Goal: Transaction & Acquisition: Purchase product/service

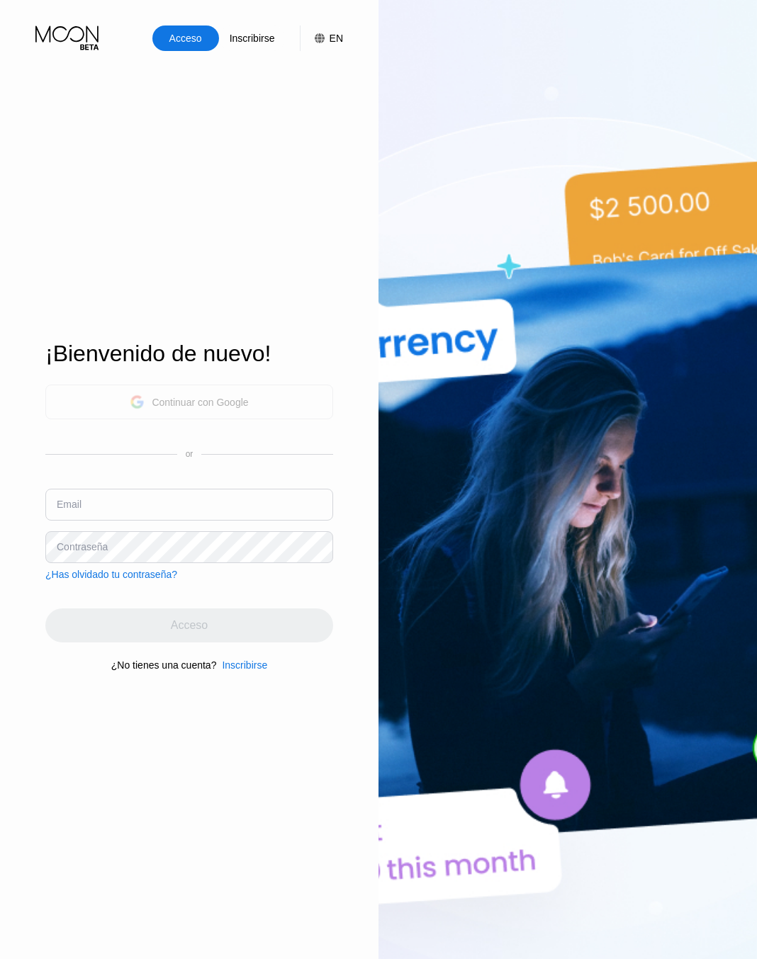
click at [240, 397] on div "Continuar con Google" at bounding box center [200, 402] width 96 height 11
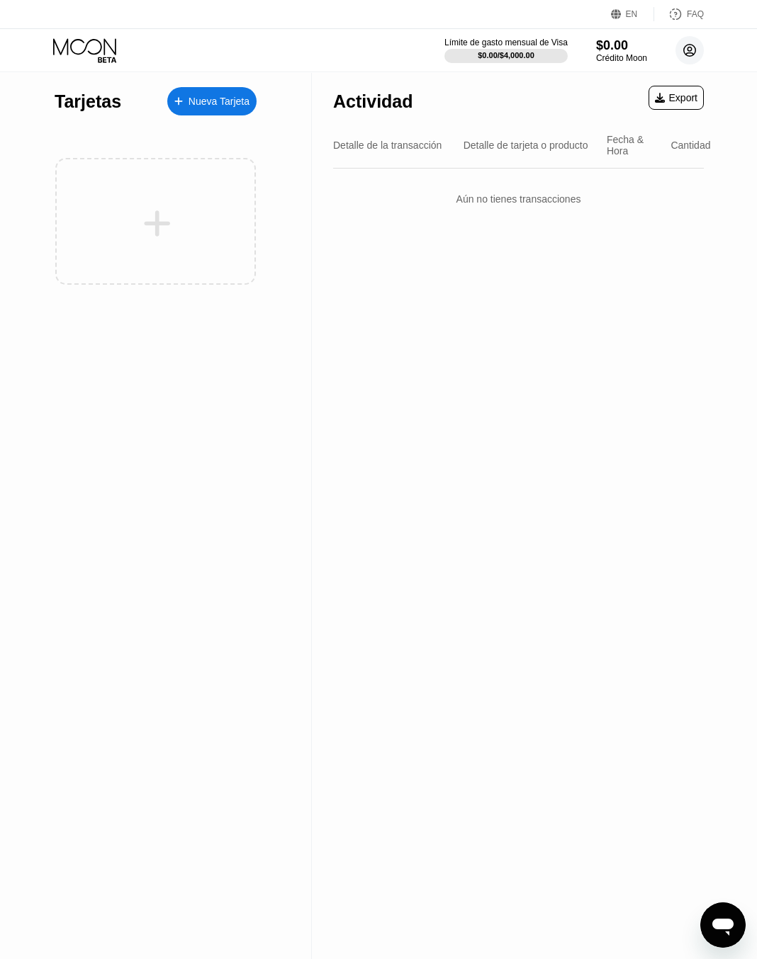
click at [691, 51] on icon at bounding box center [690, 51] width 8 height 8
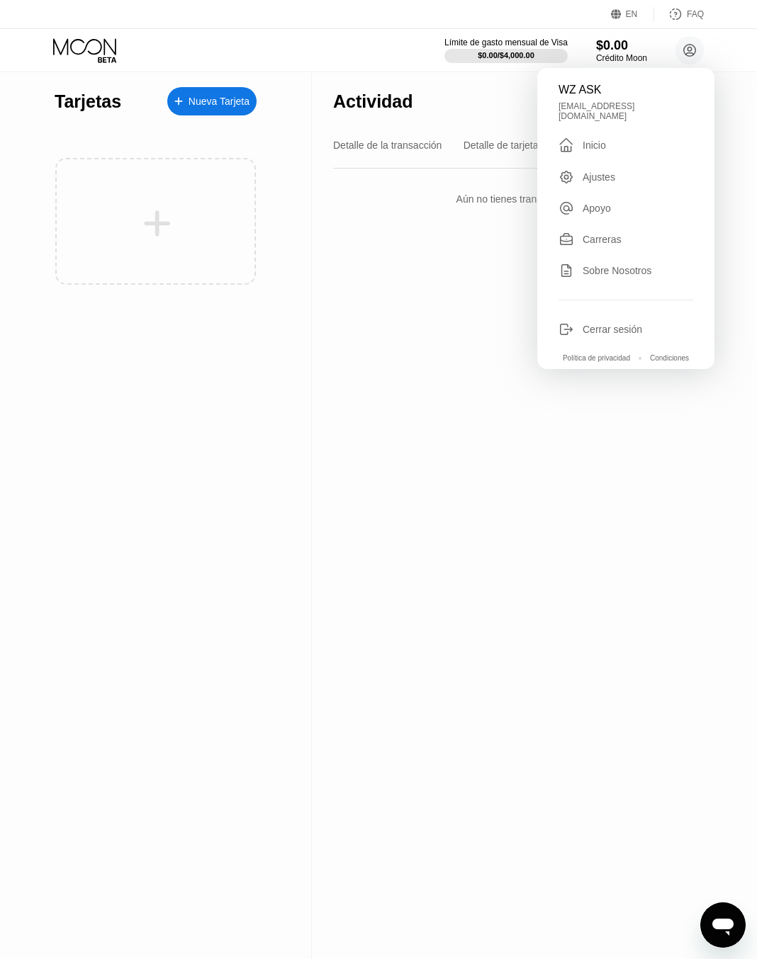
click at [361, 308] on div "Actividad Export Detalle de la transacción Detalle de tarjeta o producto Fecha …" at bounding box center [518, 516] width 413 height 886
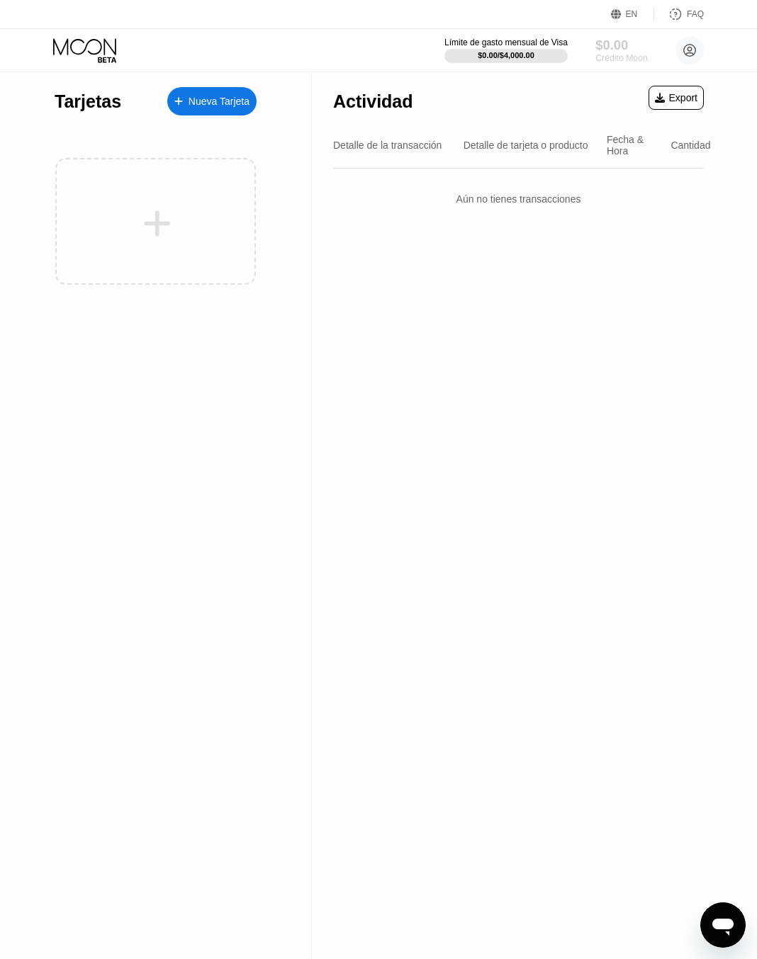
click at [619, 55] on div "Crédito Moon" at bounding box center [621, 58] width 52 height 10
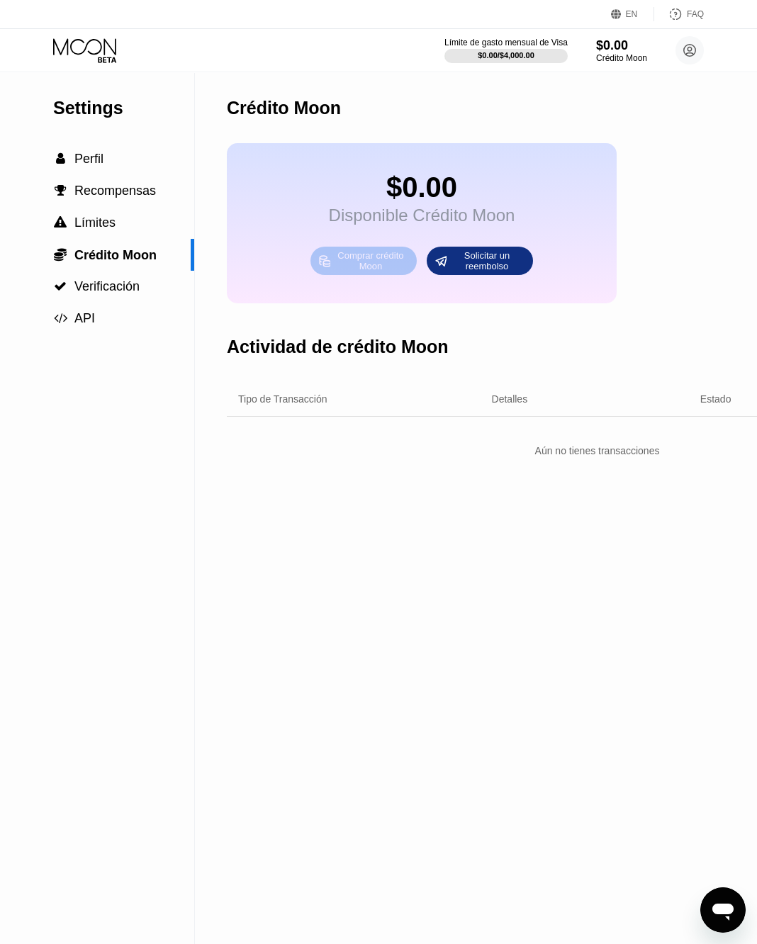
click at [364, 272] on div "Comprar crédito Moon" at bounding box center [371, 260] width 78 height 23
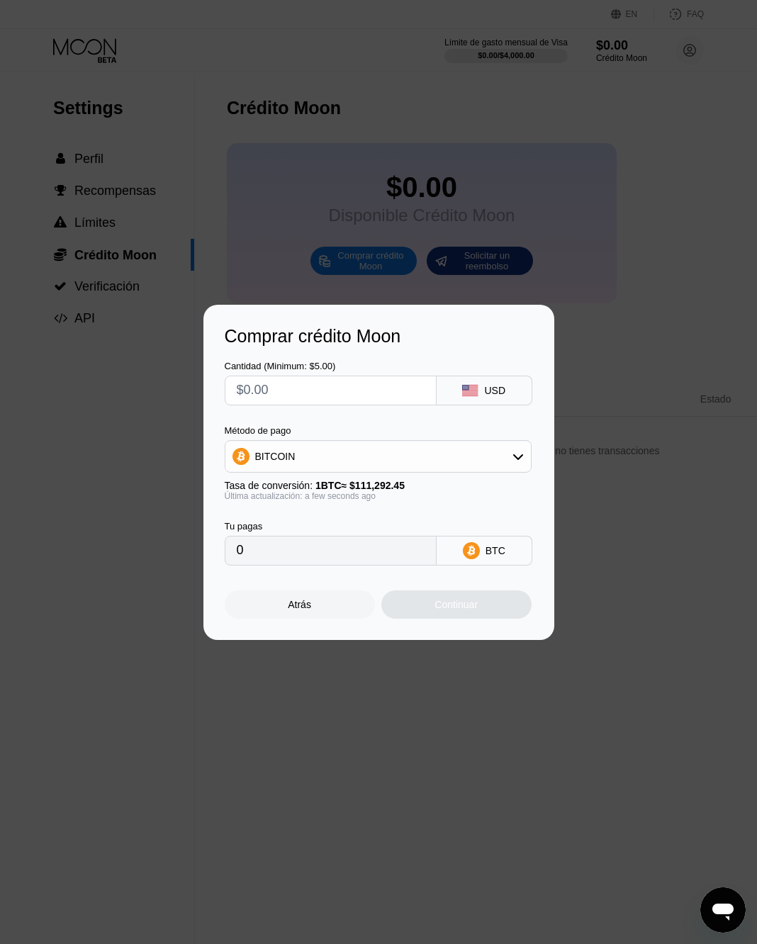
click at [305, 390] on input "text" at bounding box center [331, 390] width 188 height 28
click at [305, 383] on input "text" at bounding box center [331, 390] width 188 height 28
click at [328, 393] on input "text" at bounding box center [331, 390] width 188 height 28
type input "$5"
type input "0.00004493"
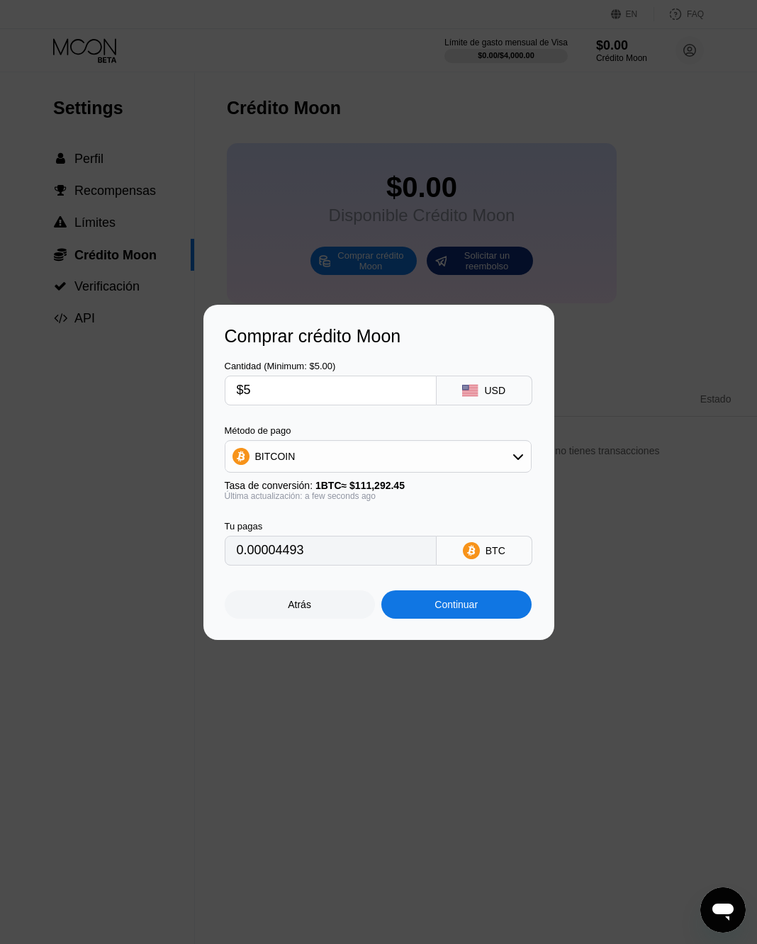
type input "$50"
type input "0.00044927"
type input "$50"
click at [458, 608] on div "Continuar" at bounding box center [455, 604] width 43 height 11
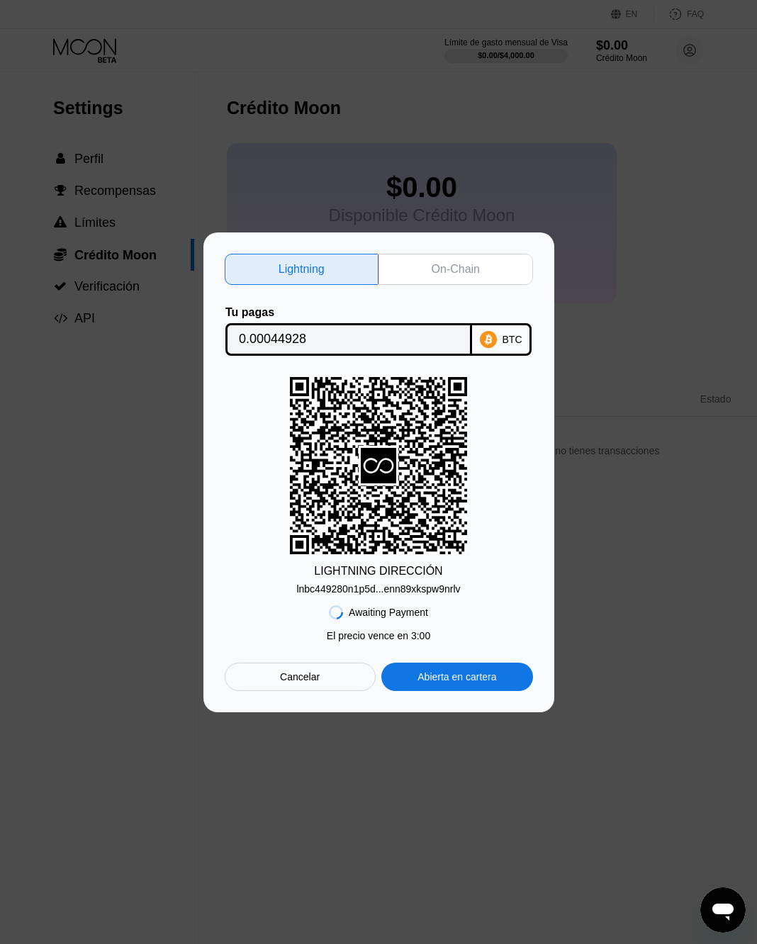
click at [449, 262] on div "On-Chain" at bounding box center [456, 269] width 48 height 14
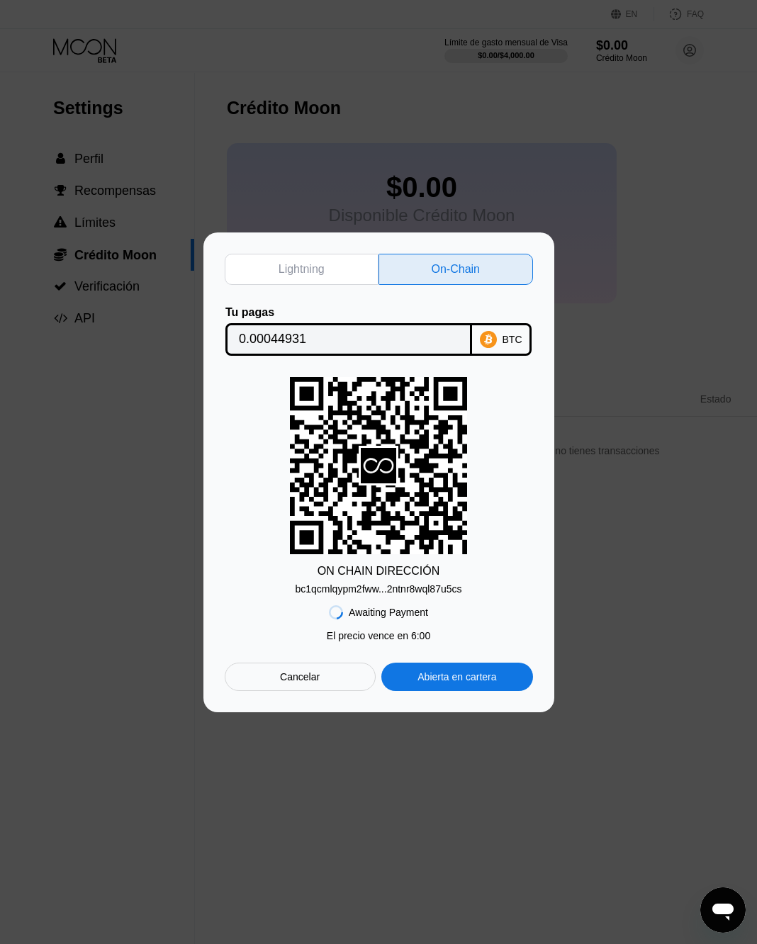
click at [388, 590] on div "bc1qcmlqypm2fww...2ntnr8wql87u5cs" at bounding box center [378, 588] width 167 height 11
click at [428, 336] on input "0.00044931" at bounding box center [349, 339] width 220 height 28
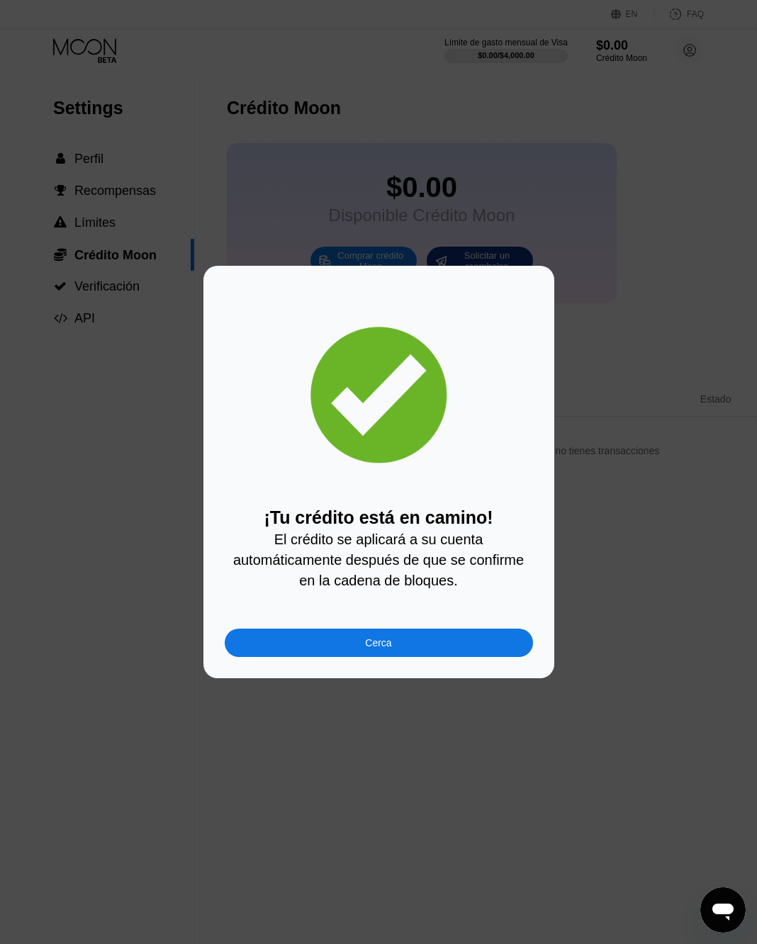
click at [396, 646] on div "Cerca" at bounding box center [379, 643] width 308 height 28
